Goal: Task Accomplishment & Management: Use online tool/utility

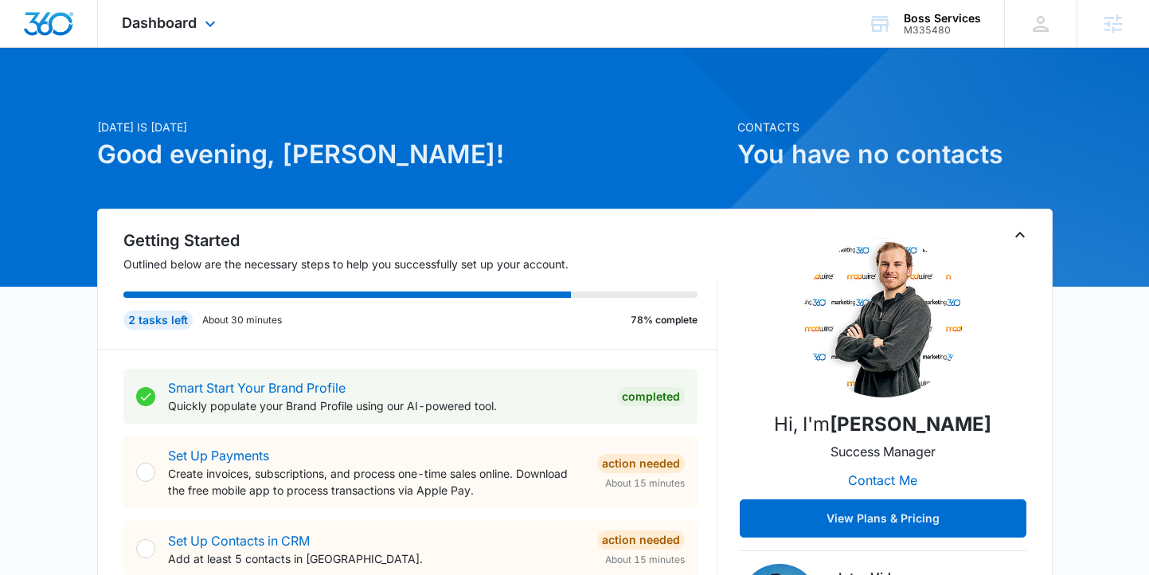
click at [188, 39] on div "Dashboard Apps Reputation Forms CRM Email Social Payments POS Content Ads Intel…" at bounding box center [171, 23] width 146 height 47
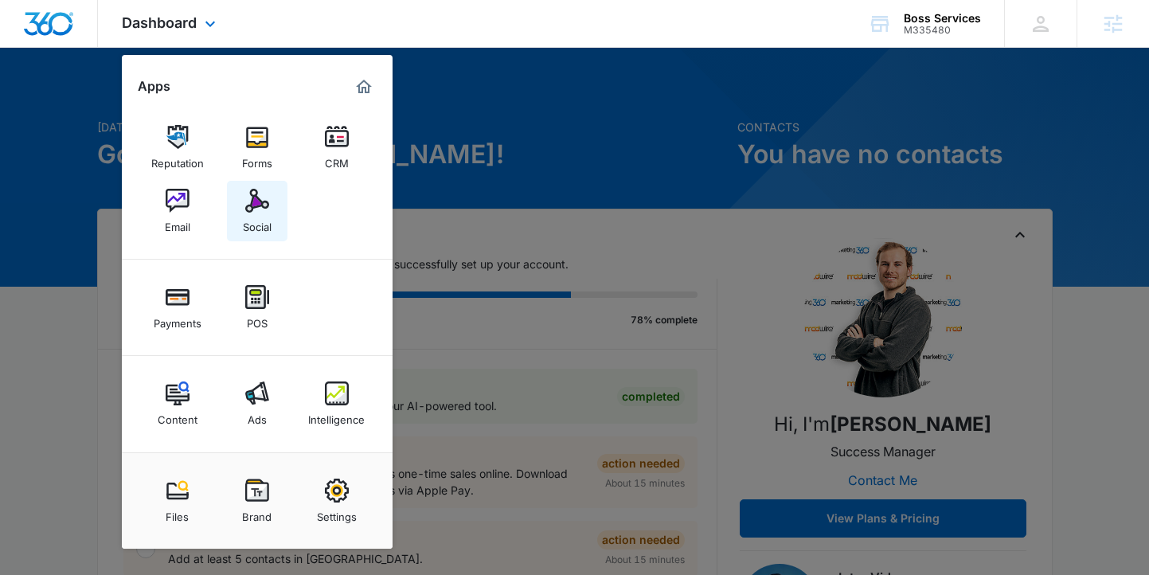
click at [261, 193] on img at bounding box center [257, 201] width 24 height 24
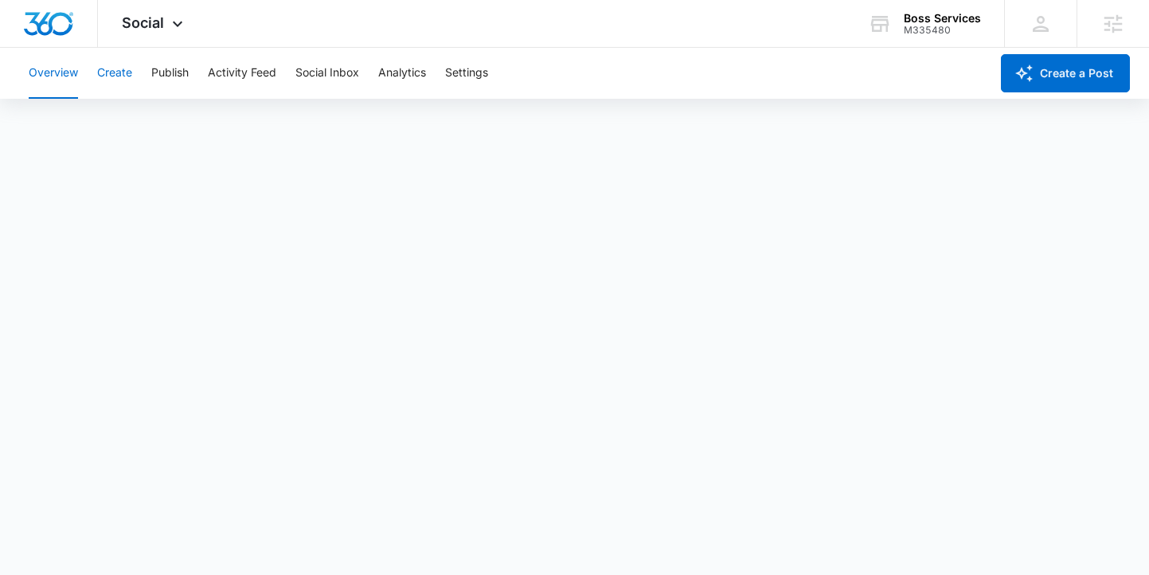
click at [119, 79] on button "Create" at bounding box center [114, 73] width 35 height 51
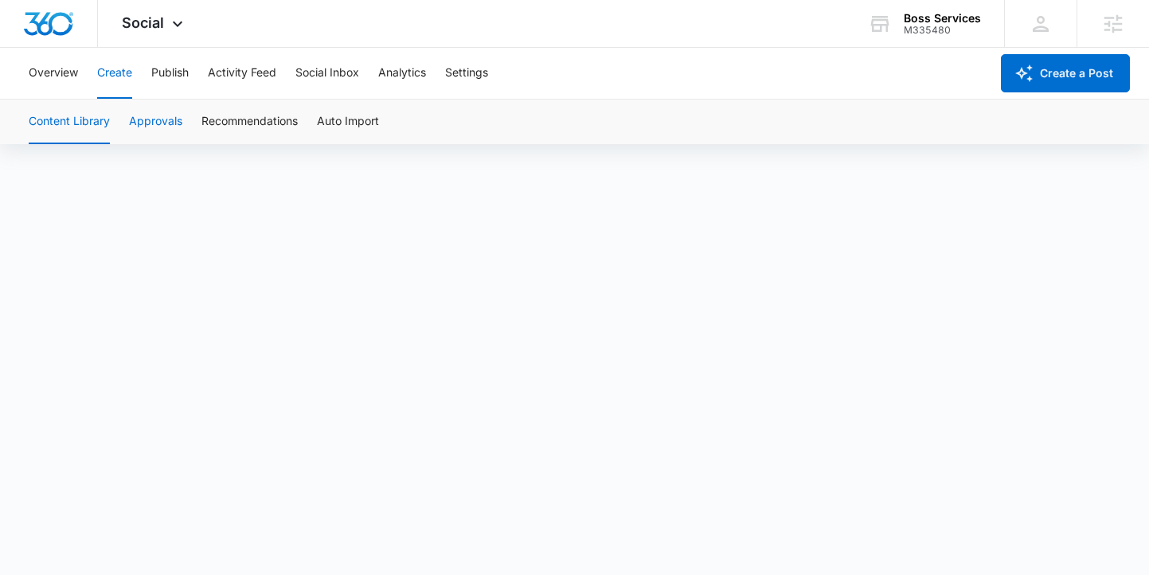
scroll to position [11, 0]
click at [64, 79] on button "Overview" at bounding box center [53, 73] width 49 height 51
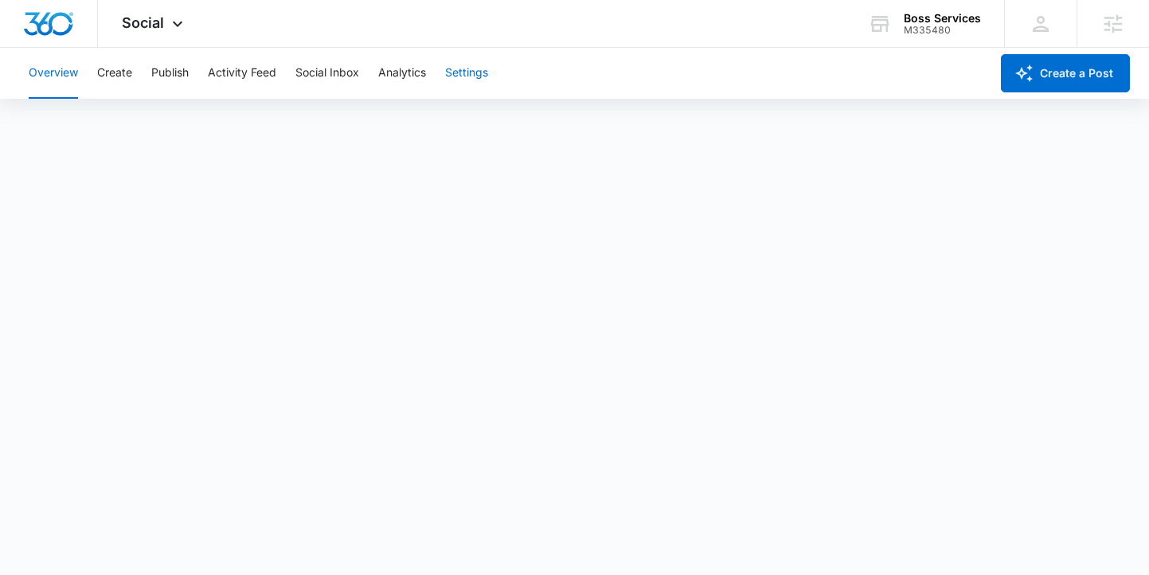
click at [472, 61] on button "Settings" at bounding box center [466, 73] width 43 height 51
click at [146, 74] on div "Overview Create Publish Activity Feed Social Inbox Analytics Settings" at bounding box center [504, 73] width 970 height 51
click at [179, 76] on button "Publish" at bounding box center [169, 73] width 37 height 51
